Goal: Information Seeking & Learning: Learn about a topic

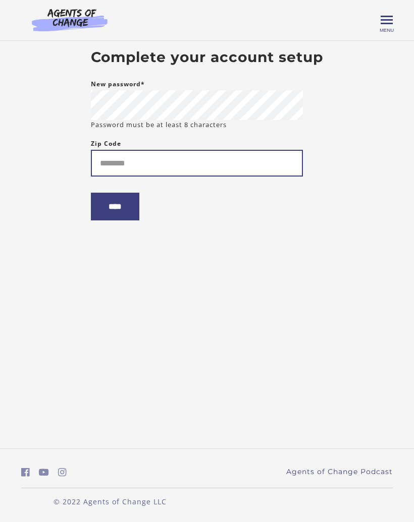
click at [162, 168] on input "Zip Code" at bounding box center [197, 163] width 212 height 27
type input "*****"
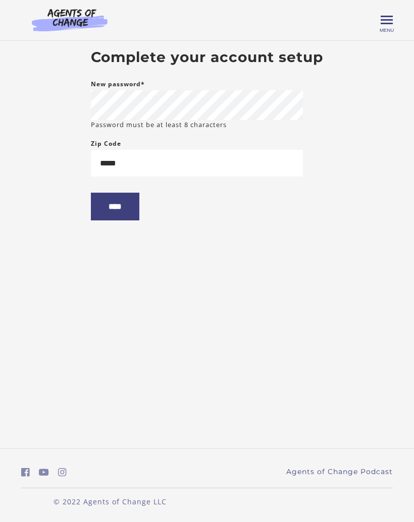
click at [123, 210] on input "****" at bounding box center [115, 207] width 48 height 28
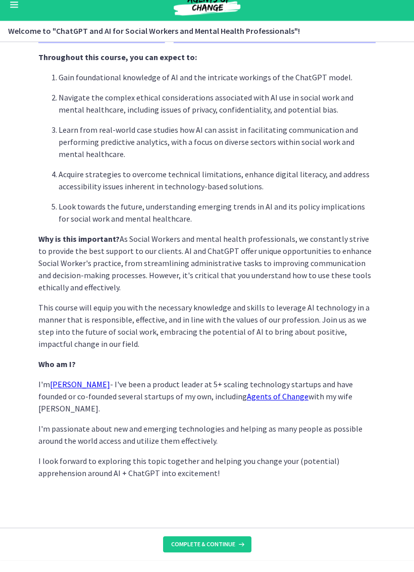
scroll to position [286, 0]
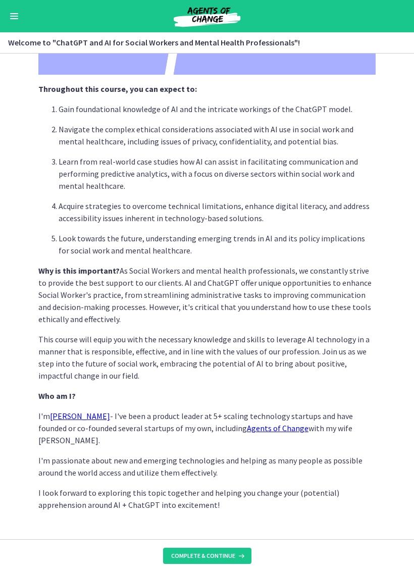
click at [224, 522] on span "Complete & continue" at bounding box center [203, 555] width 64 height 8
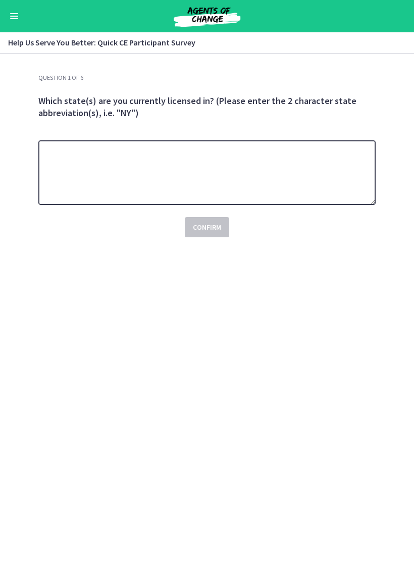
click at [160, 172] on textarea at bounding box center [206, 172] width 337 height 65
type textarea "**"
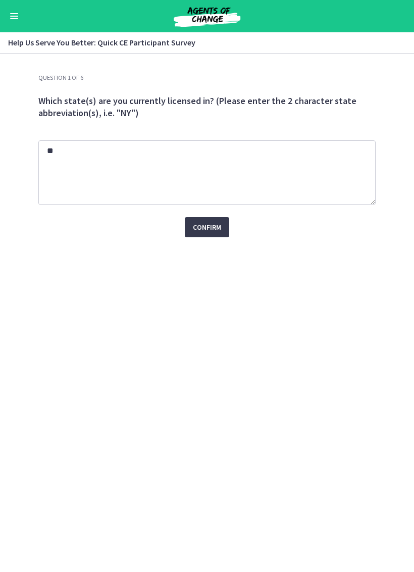
click at [211, 225] on span "Confirm" at bounding box center [207, 227] width 28 height 12
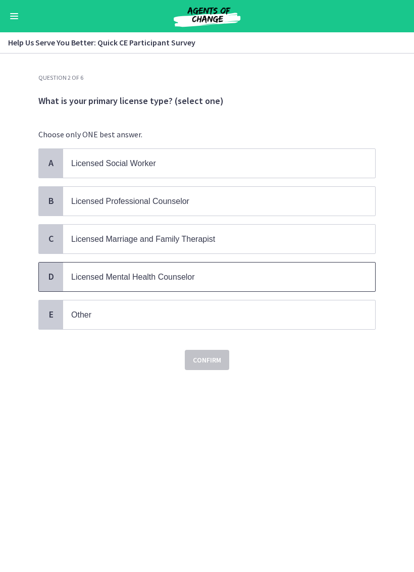
click at [146, 273] on span "Licensed Mental Health Counselor" at bounding box center [133, 276] width 124 height 9
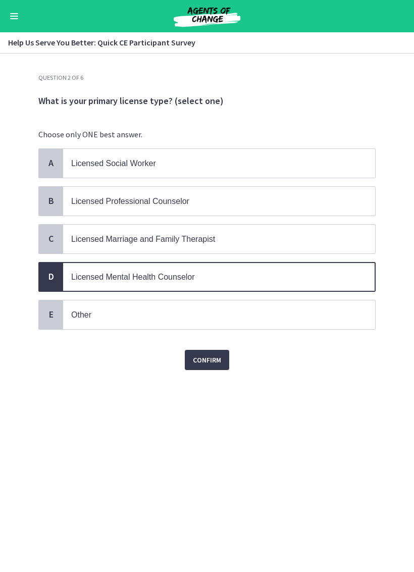
click at [211, 354] on span "Confirm" at bounding box center [207, 360] width 28 height 12
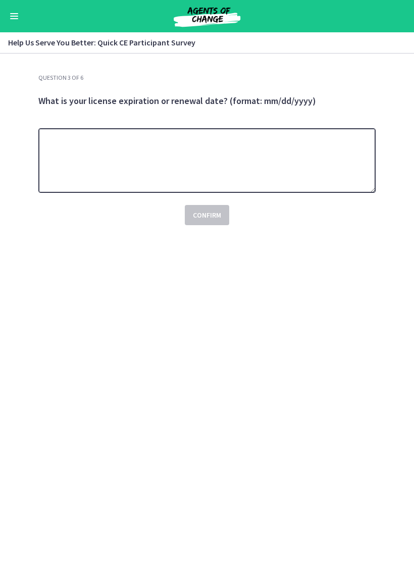
click at [131, 160] on textarea at bounding box center [206, 160] width 337 height 65
type textarea "*"
type textarea "********"
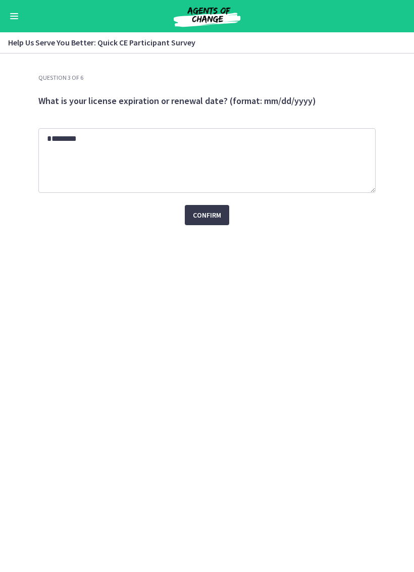
click at [211, 212] on span "Confirm" at bounding box center [207, 215] width 28 height 12
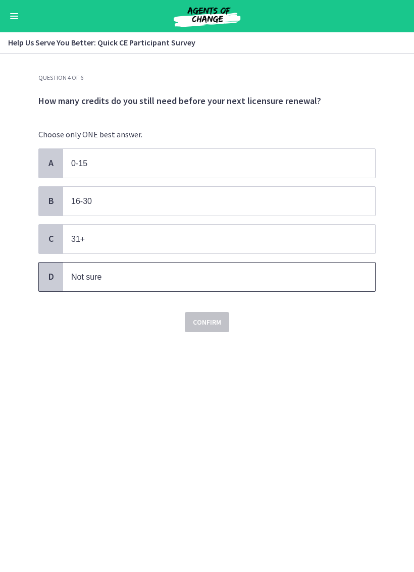
click at [127, 277] on p "Not sure" at bounding box center [208, 276] width 275 height 13
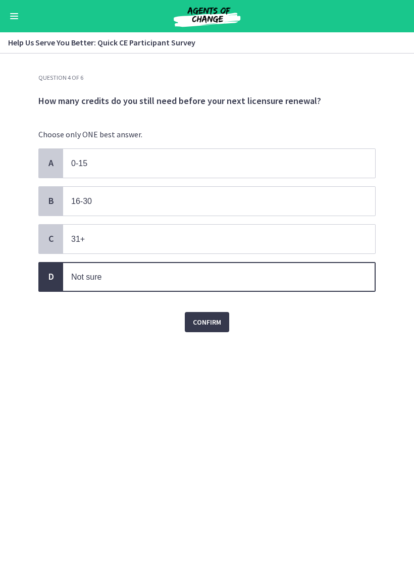
click at [212, 323] on span "Confirm" at bounding box center [207, 322] width 28 height 12
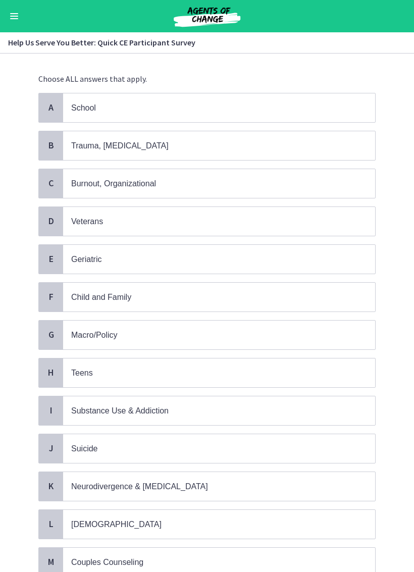
scroll to position [54, 0]
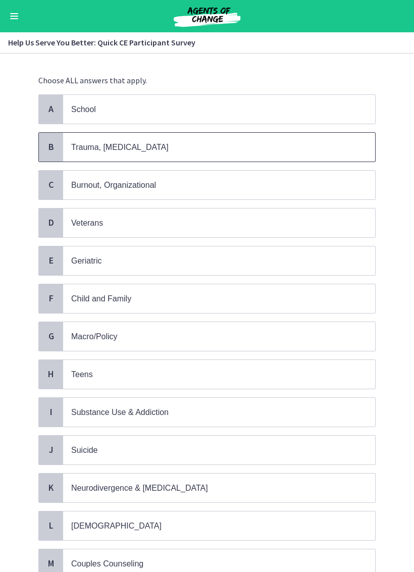
click at [126, 152] on span "Trauma, [MEDICAL_DATA]" at bounding box center [219, 147] width 312 height 29
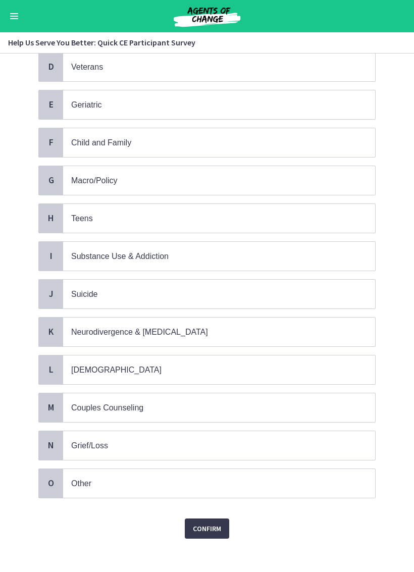
scroll to position [209, 0]
click at [187, 328] on span "Neurodivergence & [MEDICAL_DATA]" at bounding box center [139, 332] width 137 height 9
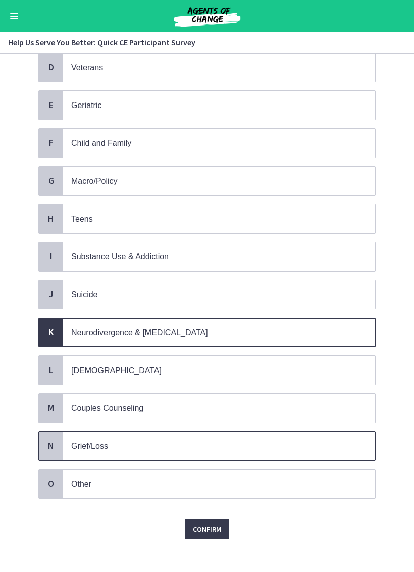
click at [145, 439] on p "Grief/Loss" at bounding box center [208, 445] width 275 height 13
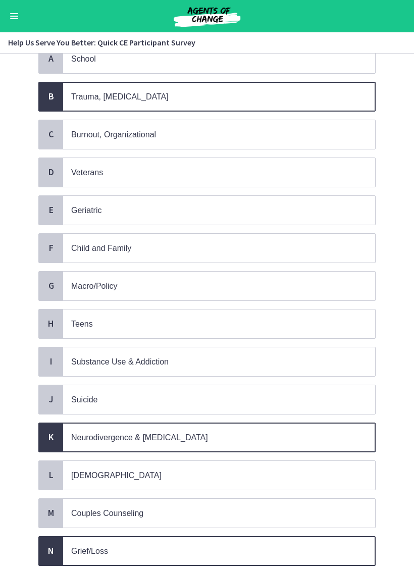
scroll to position [103, 0]
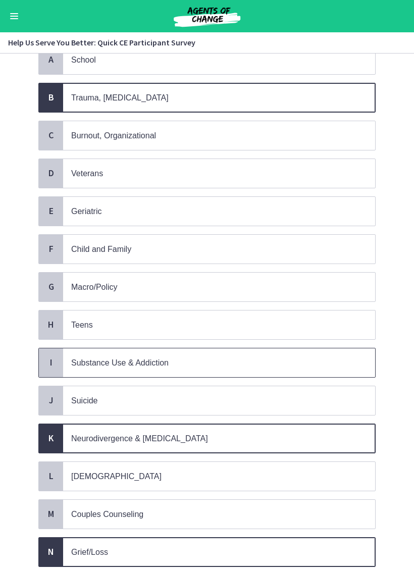
click at [175, 356] on p "Substance Use & Addiction" at bounding box center [208, 362] width 275 height 13
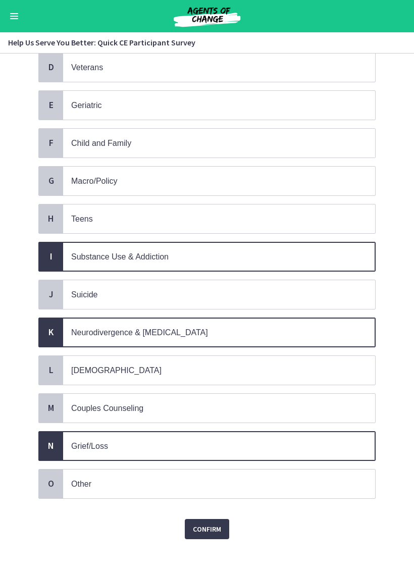
scroll to position [209, 0]
click at [204, 522] on span "Confirm" at bounding box center [207, 529] width 28 height 12
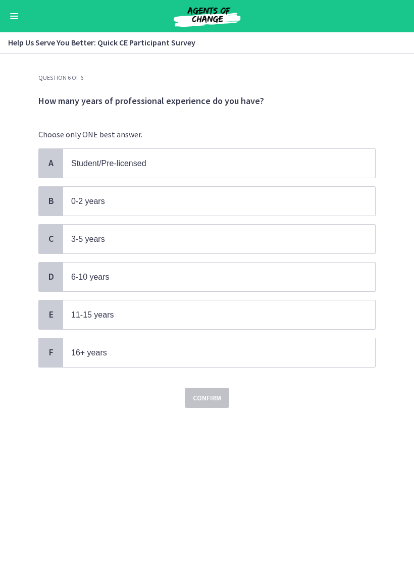
scroll to position [0, 0]
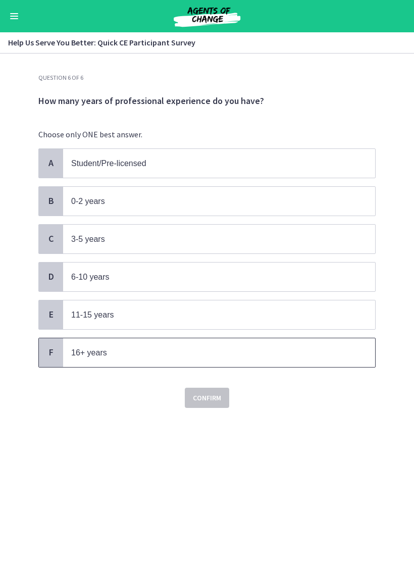
click at [51, 346] on span "F" at bounding box center [51, 352] width 12 height 12
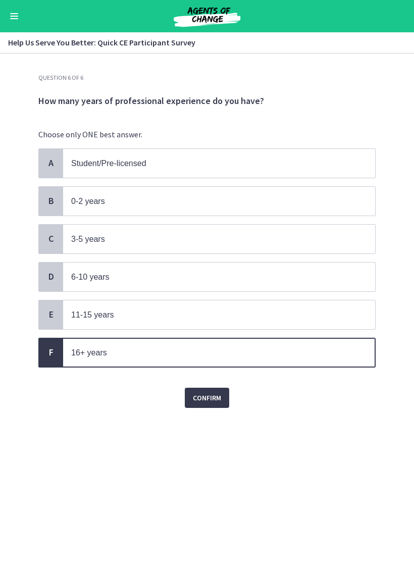
click at [209, 397] on span "Confirm" at bounding box center [207, 398] width 28 height 12
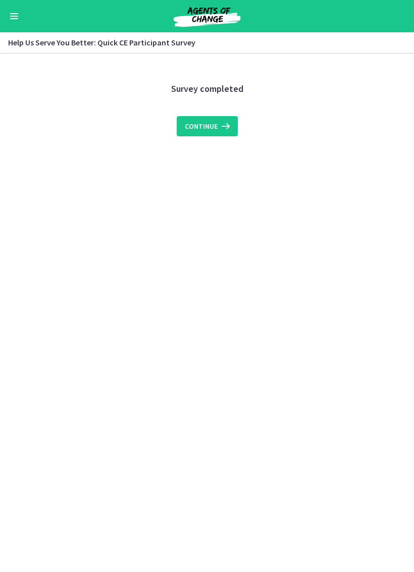
click at [202, 127] on span "Continue" at bounding box center [201, 126] width 33 height 12
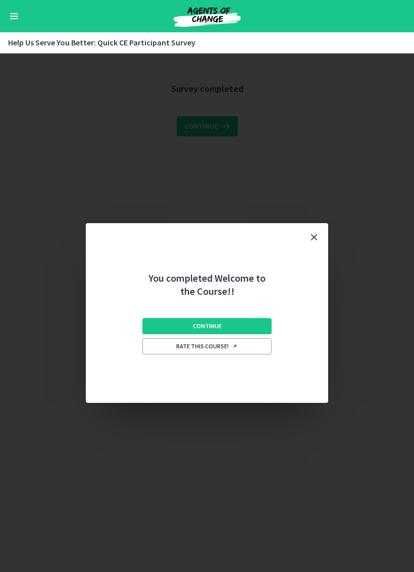
click at [230, 326] on button "Continue" at bounding box center [206, 326] width 129 height 16
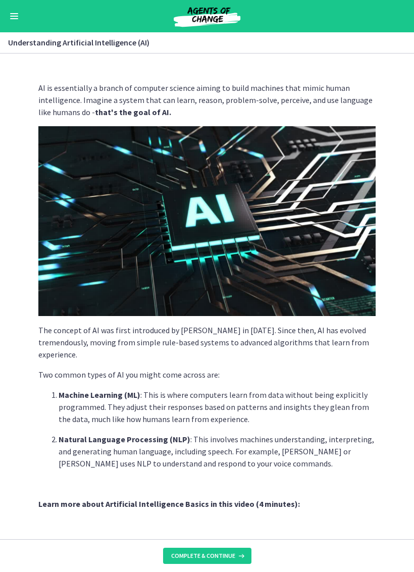
click at [18, 20] on button "Enable menu" at bounding box center [14, 16] width 12 height 12
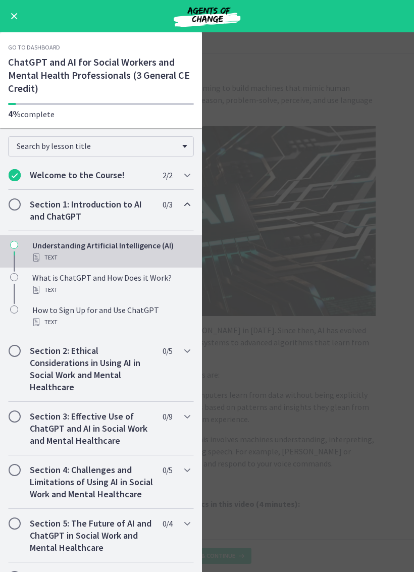
click at [14, 16] on span "Enable menu" at bounding box center [14, 16] width 7 height 7
